Goal: Transaction & Acquisition: Purchase product/service

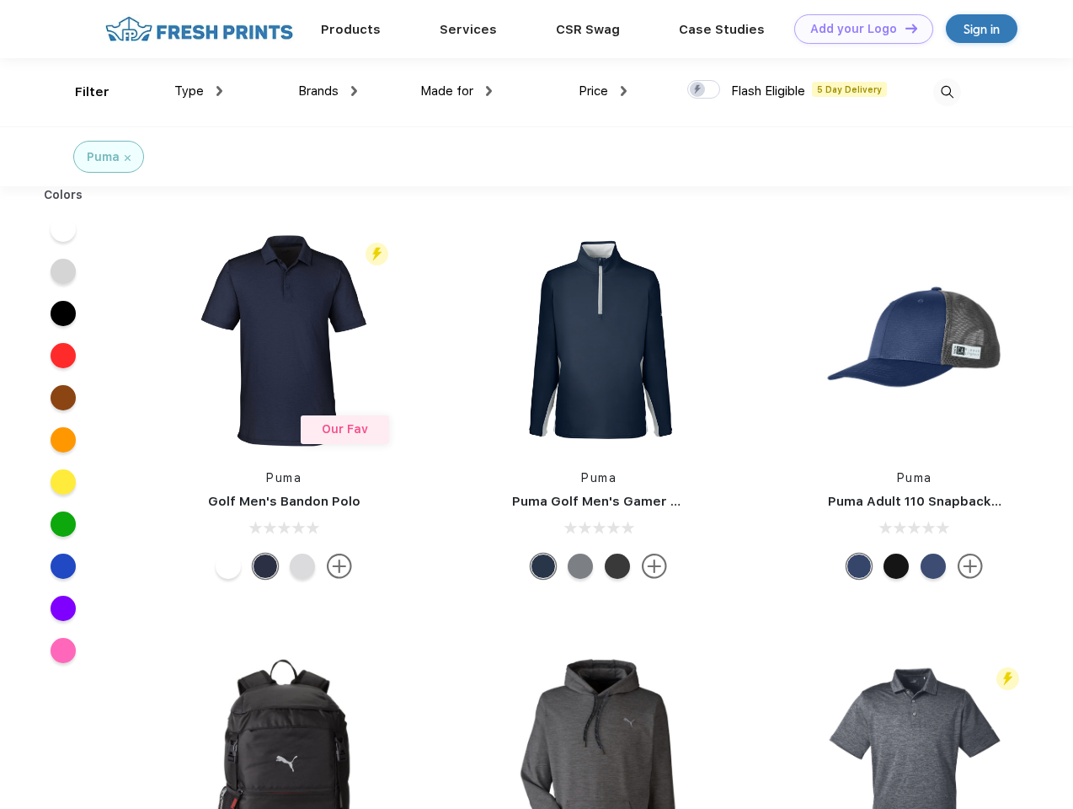
click at [858, 29] on link "Add your Logo Design Tool" at bounding box center [864, 28] width 139 height 29
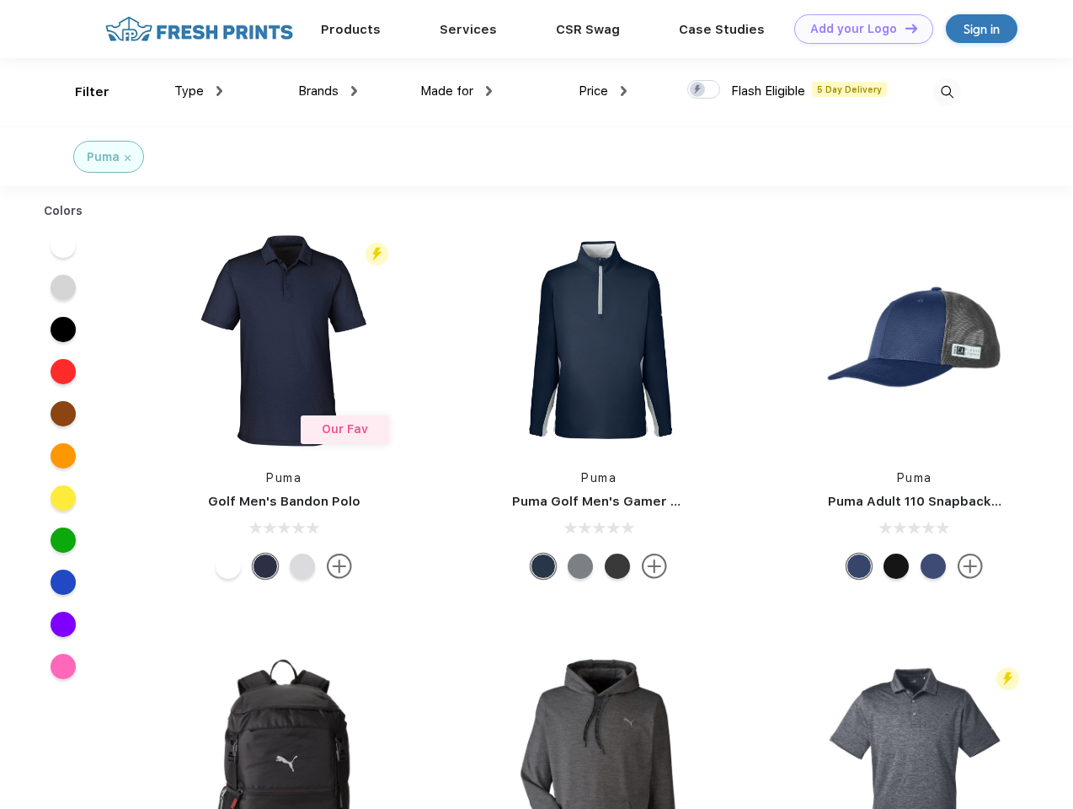
click at [0, 0] on div "Design Tool" at bounding box center [0, 0] width 0 height 0
click at [904, 28] on link "Add your Logo Design Tool" at bounding box center [864, 28] width 139 height 29
click at [81, 92] on div "Filter" at bounding box center [92, 92] width 35 height 19
click at [199, 91] on span "Type" at bounding box center [188, 90] width 29 height 15
click at [328, 91] on span "Brands" at bounding box center [318, 90] width 40 height 15
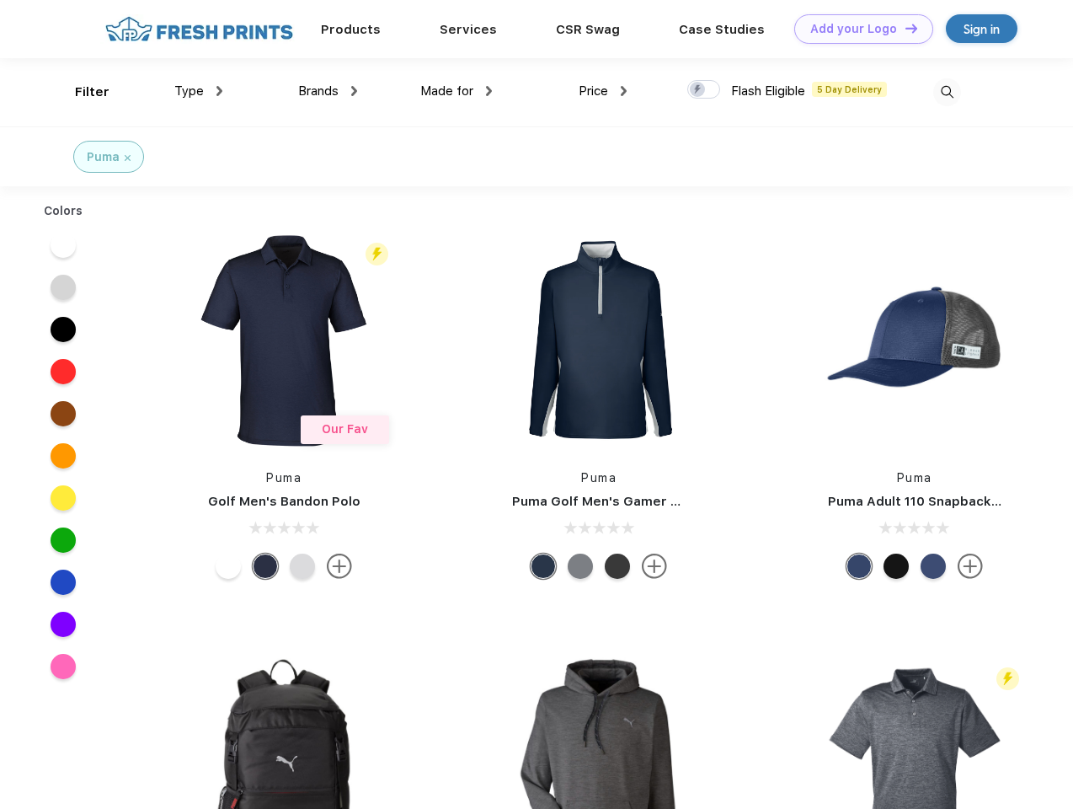
click at [457, 91] on span "Made for" at bounding box center [446, 90] width 53 height 15
click at [603, 91] on span "Price" at bounding box center [593, 90] width 29 height 15
click at [704, 90] on div at bounding box center [704, 89] width 33 height 19
click at [698, 90] on input "checkbox" at bounding box center [693, 84] width 11 height 11
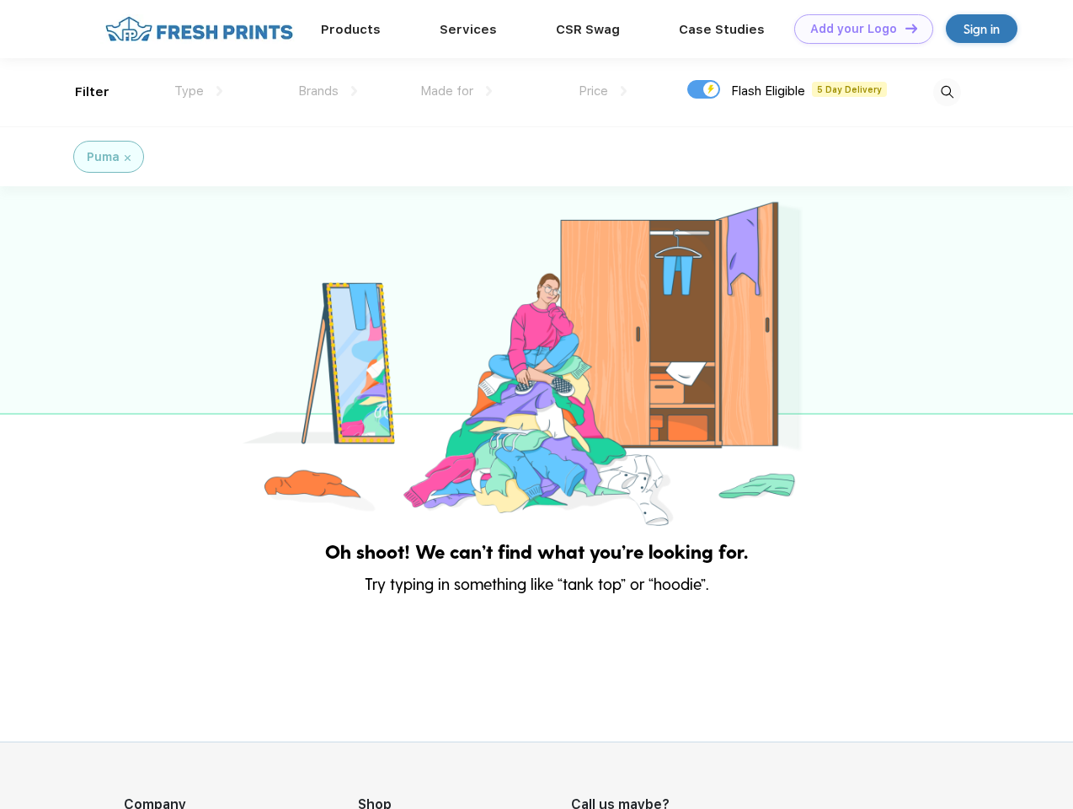
click at [947, 92] on img at bounding box center [948, 92] width 28 height 28
